Goal: Find specific page/section

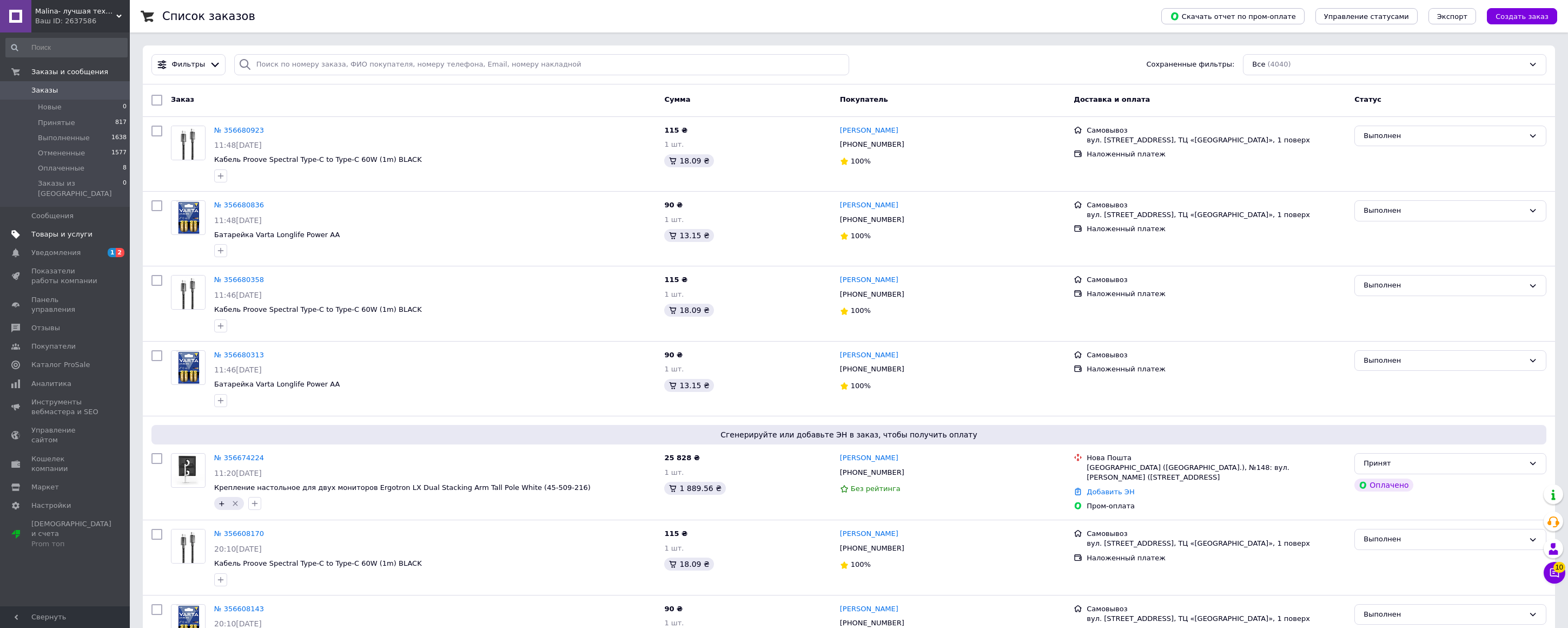
click at [53, 230] on span "Товары и услуги" at bounding box center [62, 235] width 61 height 10
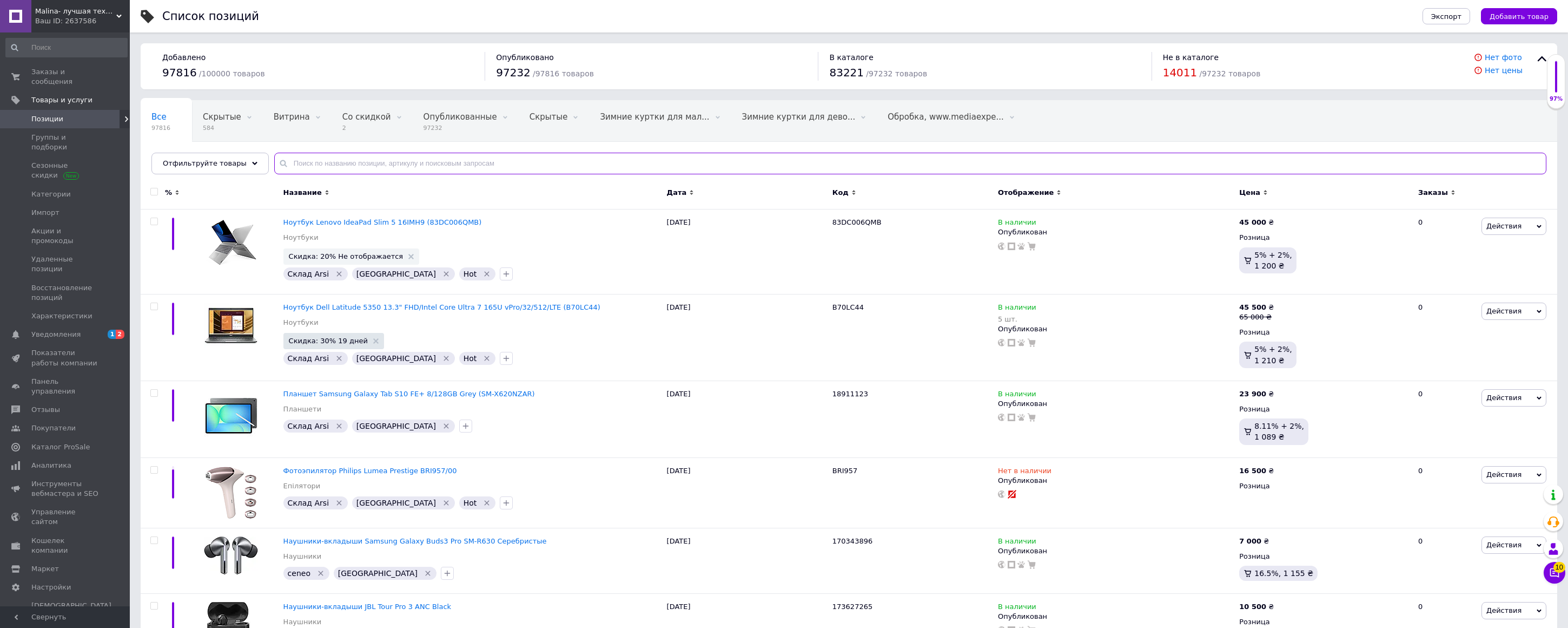
click at [293, 168] on input "text" at bounding box center [911, 164] width 1272 height 22
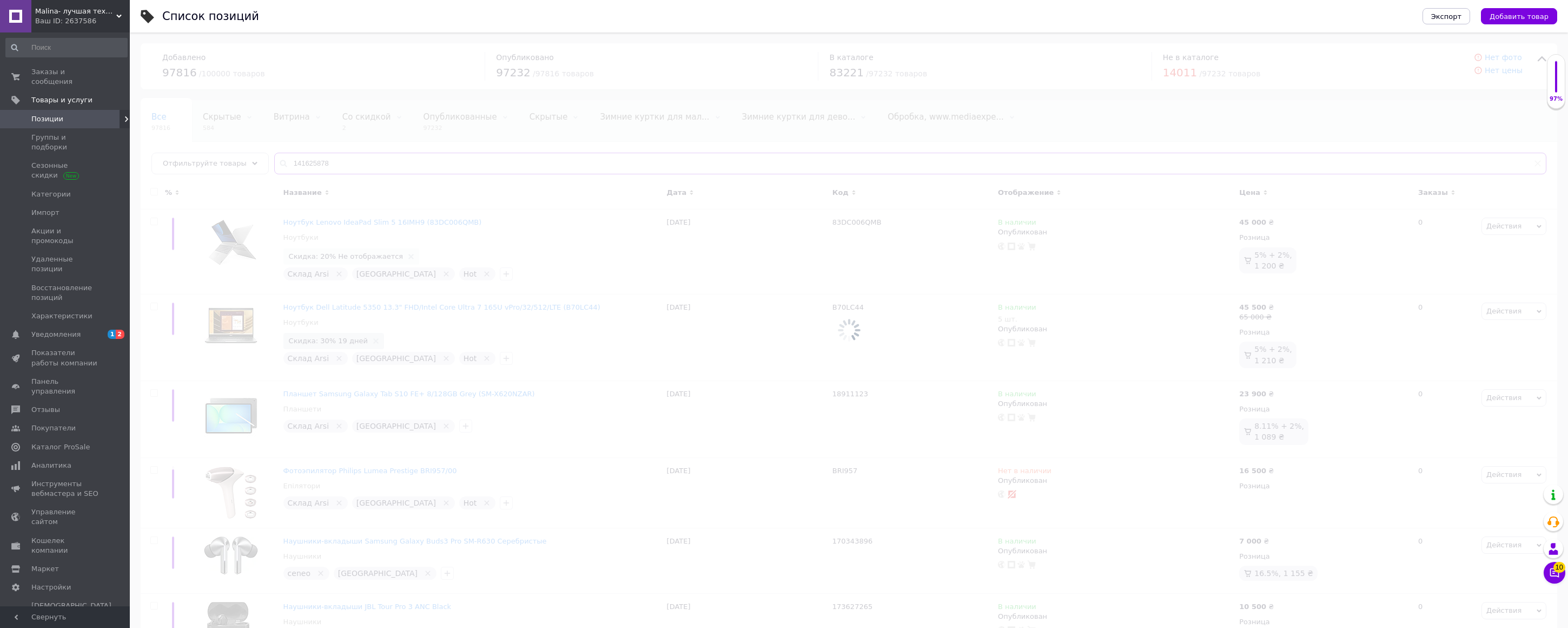
type input "141625878"
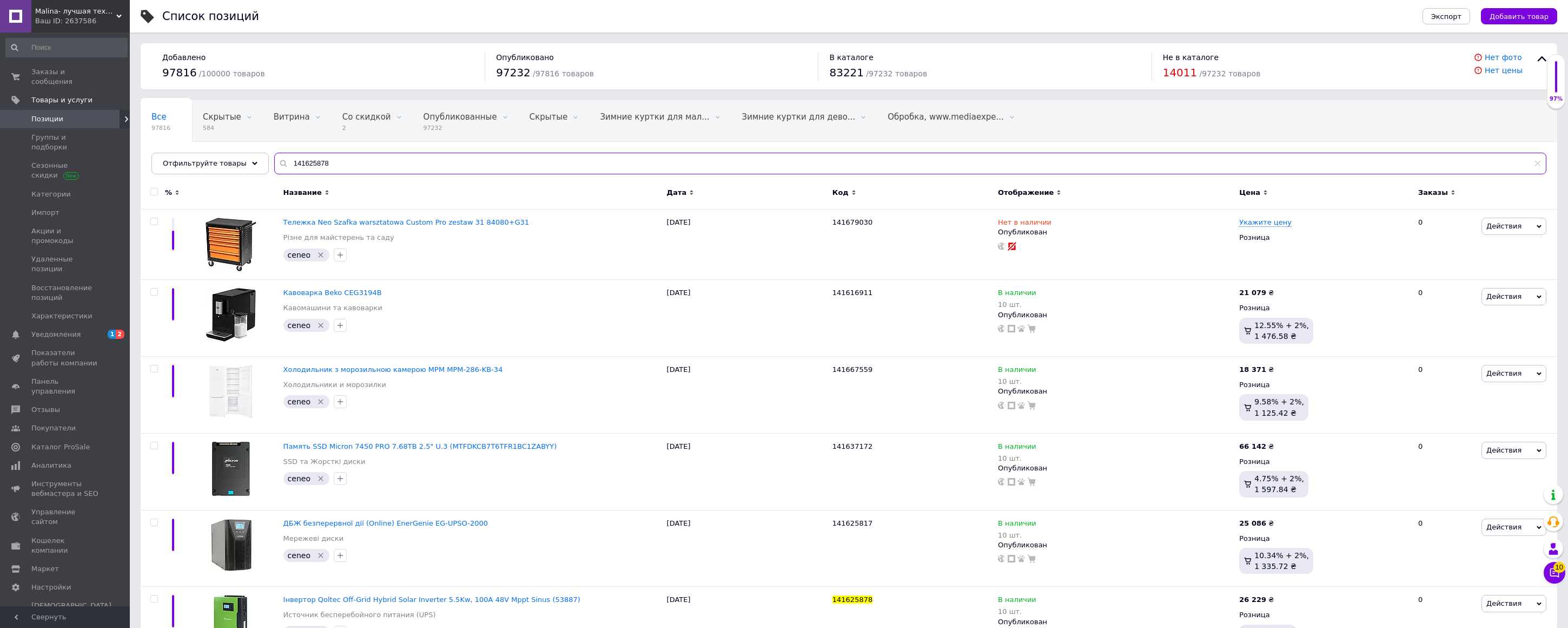
drag, startPoint x: 330, startPoint y: 161, endPoint x: 278, endPoint y: 161, distance: 52.0
click at [278, 161] on div "141625878" at bounding box center [911, 164] width 1272 height 22
click at [73, 13] on span "Malina- лучшая техника в наличии" at bounding box center [75, 12] width 81 height 10
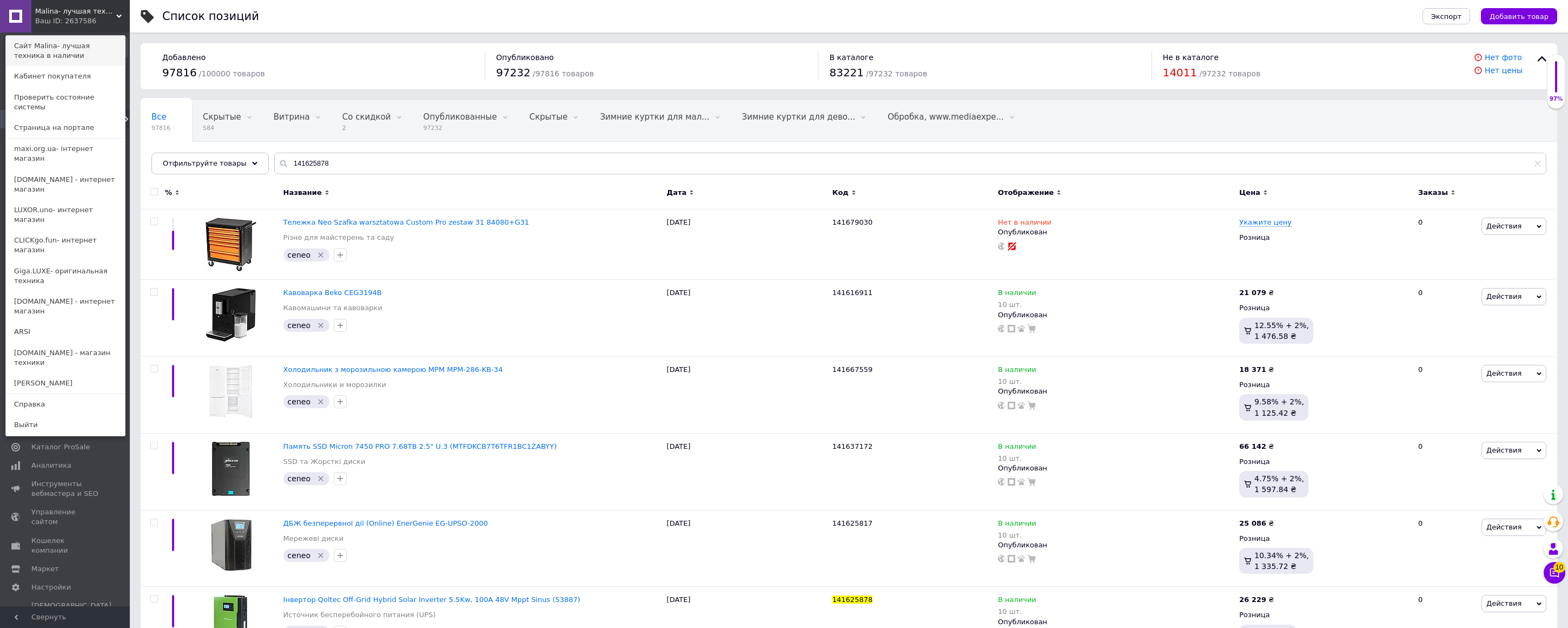
click at [46, 51] on link "Сайт Malina- лучшая техника в наличии" at bounding box center [65, 51] width 119 height 30
